Goal: Book appointment/travel/reservation

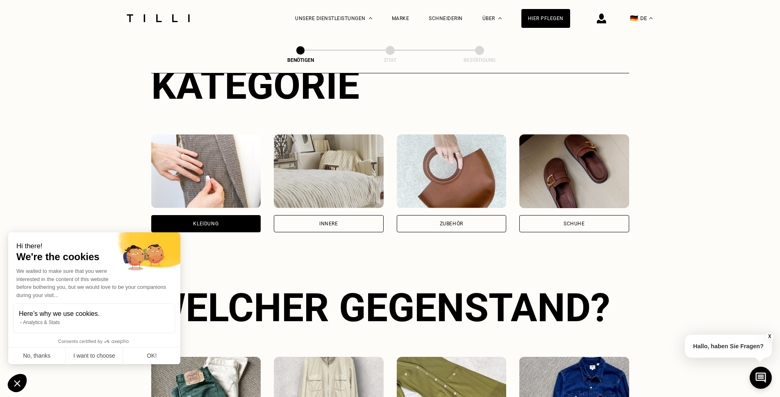
scroll to position [72, 0]
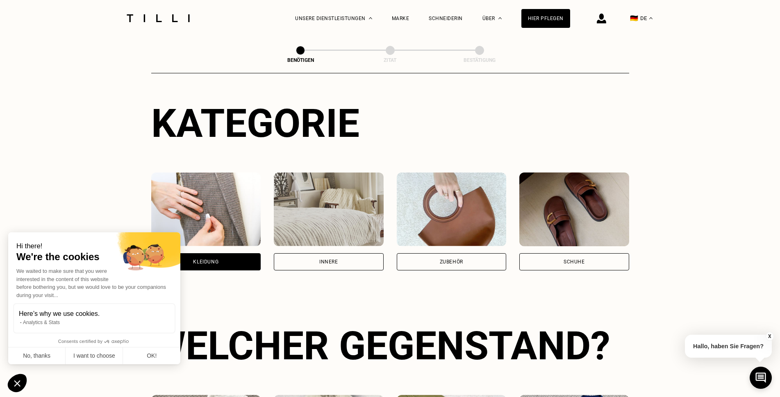
click at [587, 263] on div "Schuhe" at bounding box center [574, 261] width 110 height 17
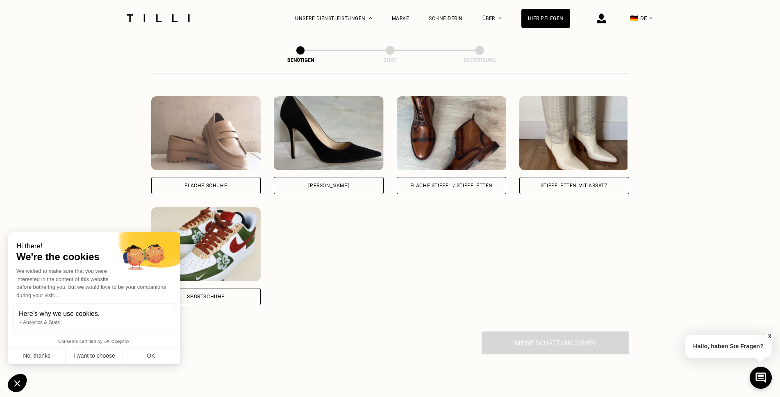
scroll to position [359, 0]
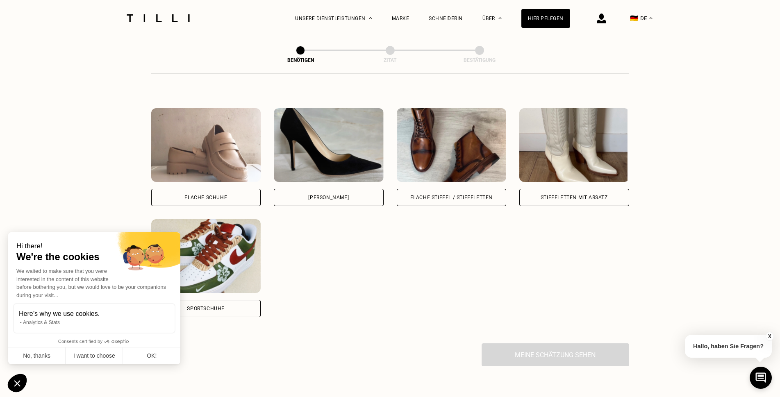
click at [338, 200] on div "[PERSON_NAME]" at bounding box center [328, 197] width 41 height 5
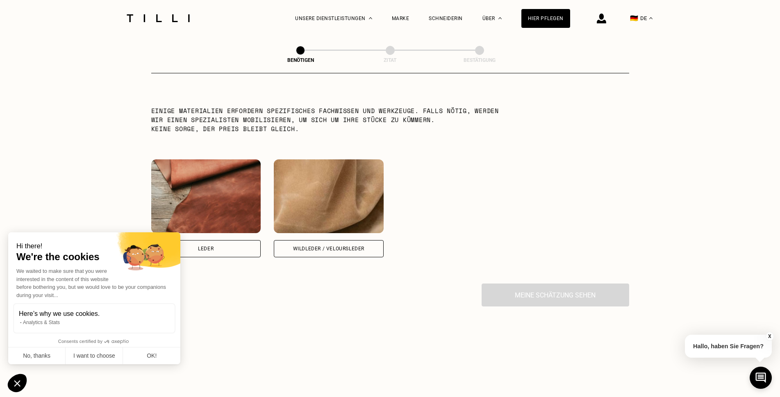
scroll to position [774, 0]
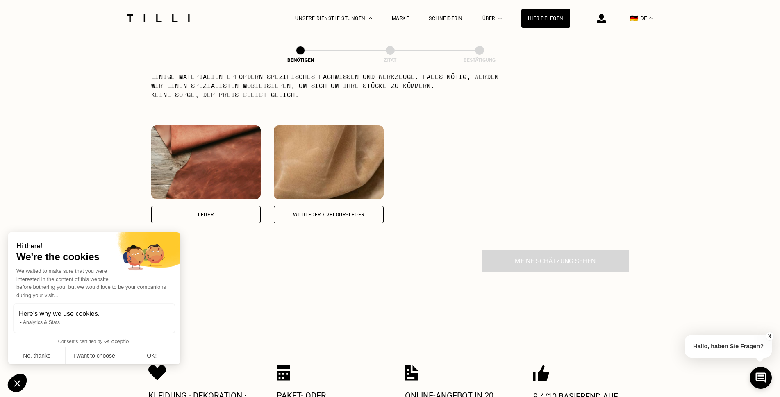
click at [335, 216] on div "Wildleder / Veloursleder" at bounding box center [328, 214] width 71 height 5
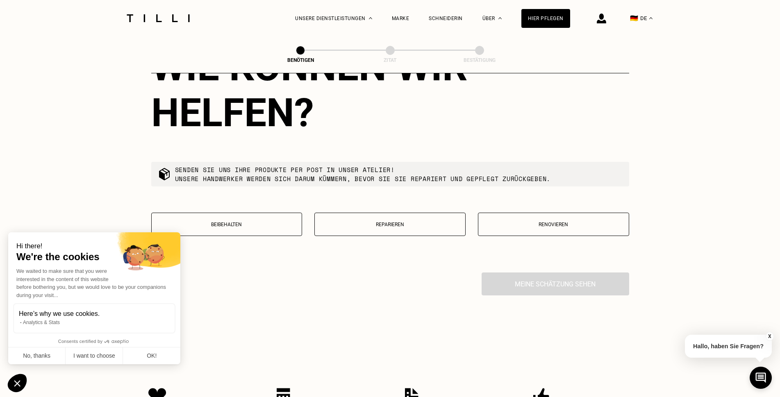
scroll to position [1055, 0]
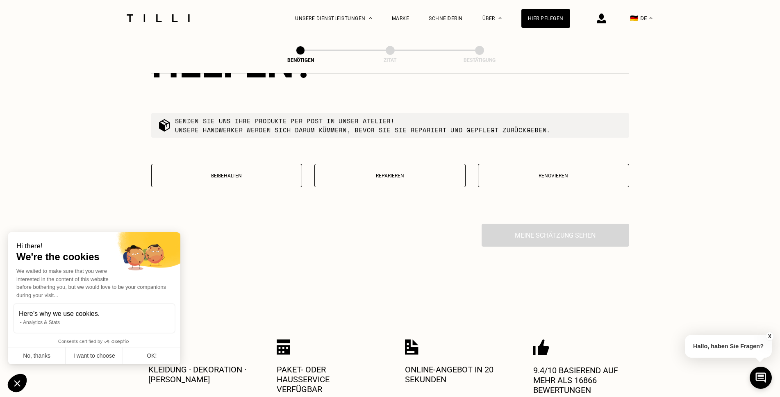
click at [394, 179] on button "Reparieren" at bounding box center [389, 175] width 151 height 23
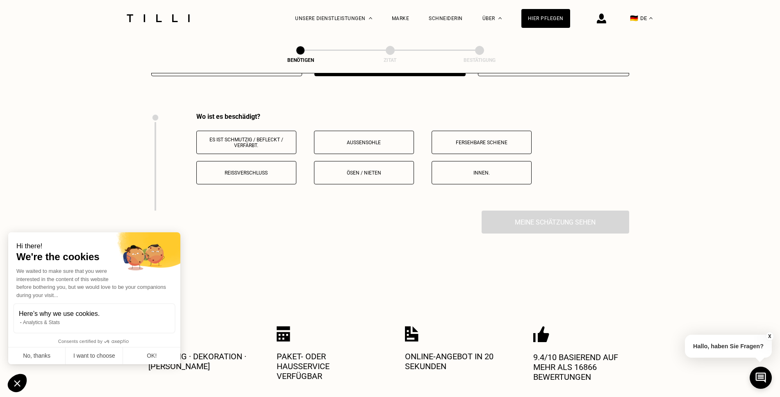
scroll to position [1146, 0]
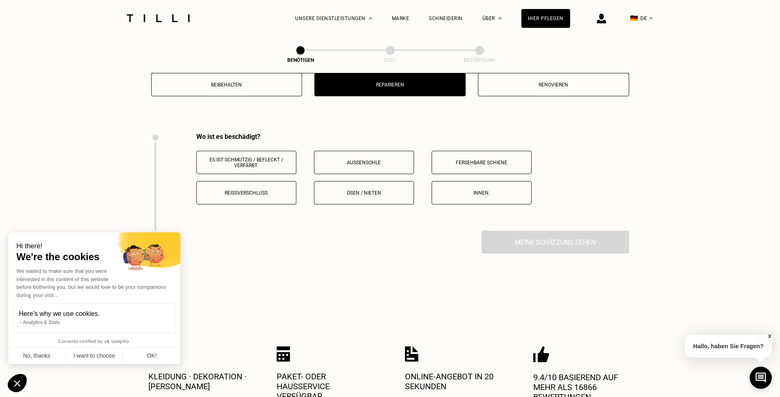
click at [261, 190] on p "Reißverschluss" at bounding box center [246, 193] width 91 height 6
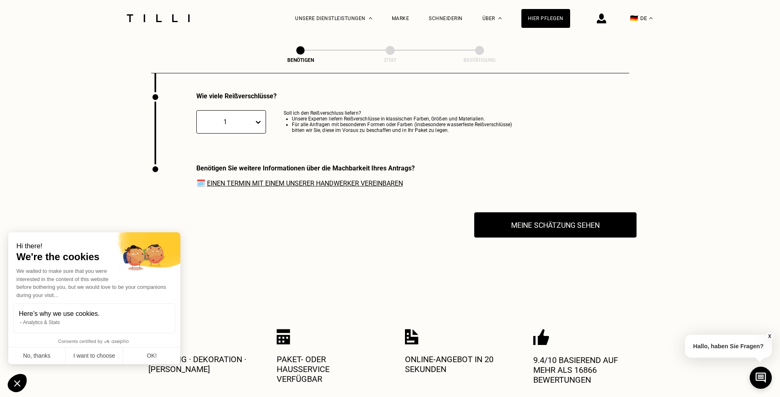
scroll to position [1285, 0]
click at [325, 184] on link "Einen Termin mit einem unserer Handwerker vereinbaren" at bounding box center [305, 183] width 196 height 8
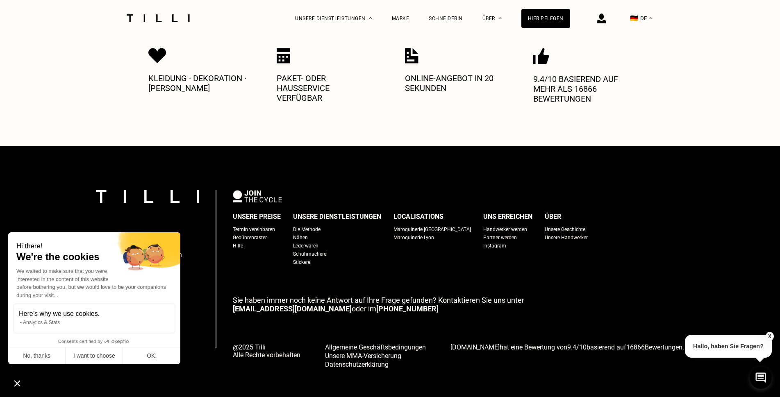
scroll to position [1581, 0]
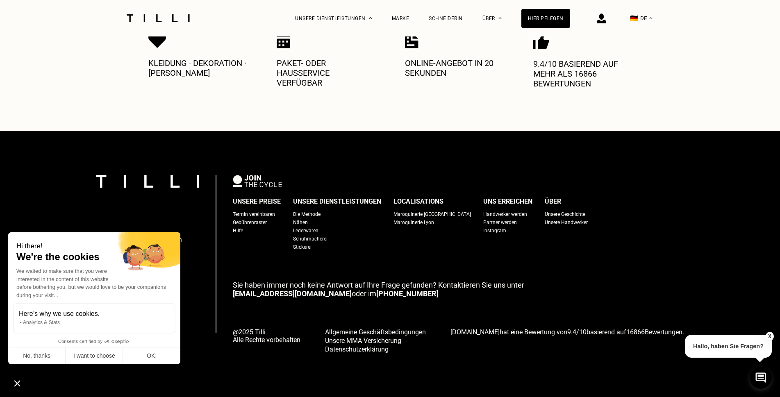
click at [328, 238] on div "Schuhmacherei" at bounding box center [310, 239] width 34 height 8
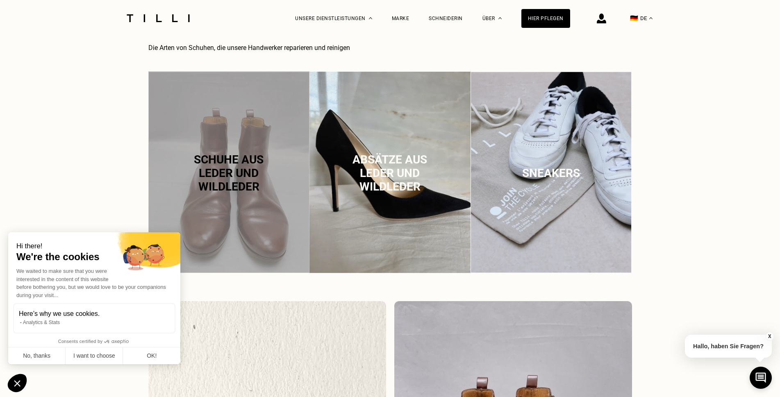
scroll to position [574, 0]
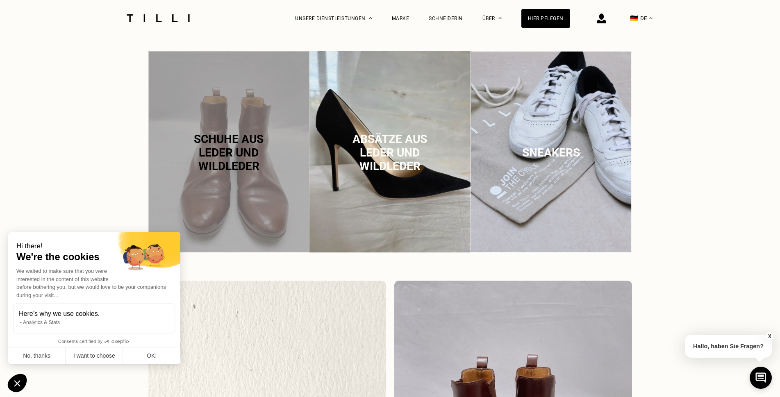
click at [236, 133] on span "Schuhe aus Leder und Wildleder" at bounding box center [229, 152] width 70 height 41
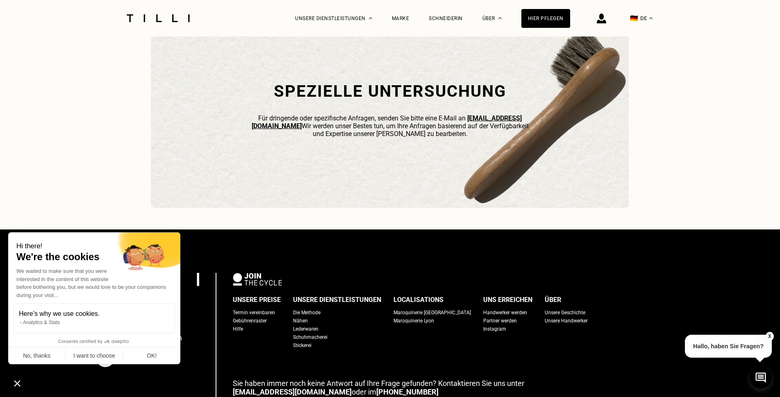
scroll to position [2229, 0]
